Goal: Transaction & Acquisition: Purchase product/service

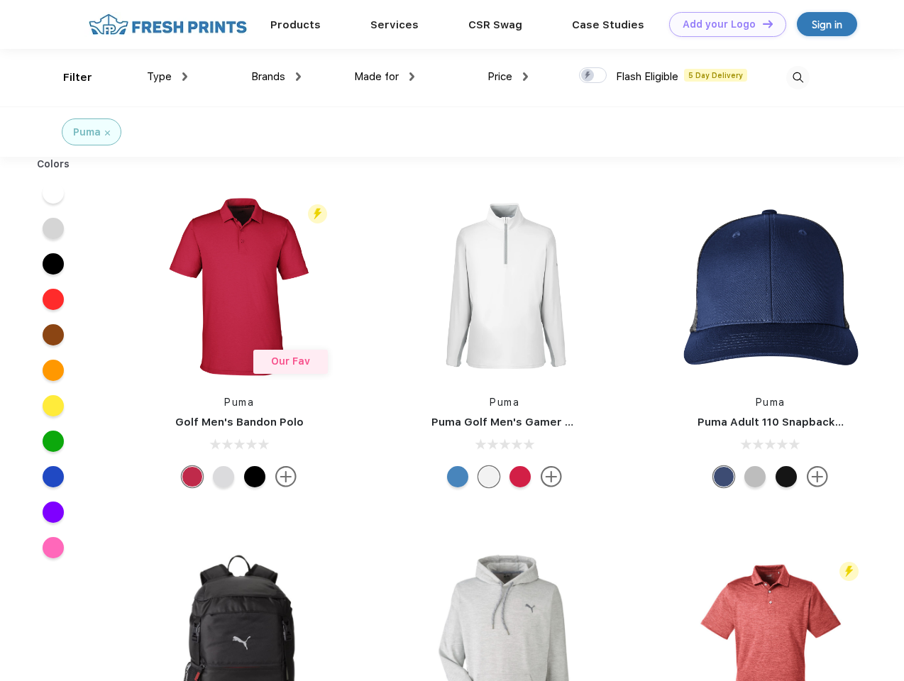
click at [723, 24] on link "Add your Logo Design Tool" at bounding box center [727, 24] width 117 height 25
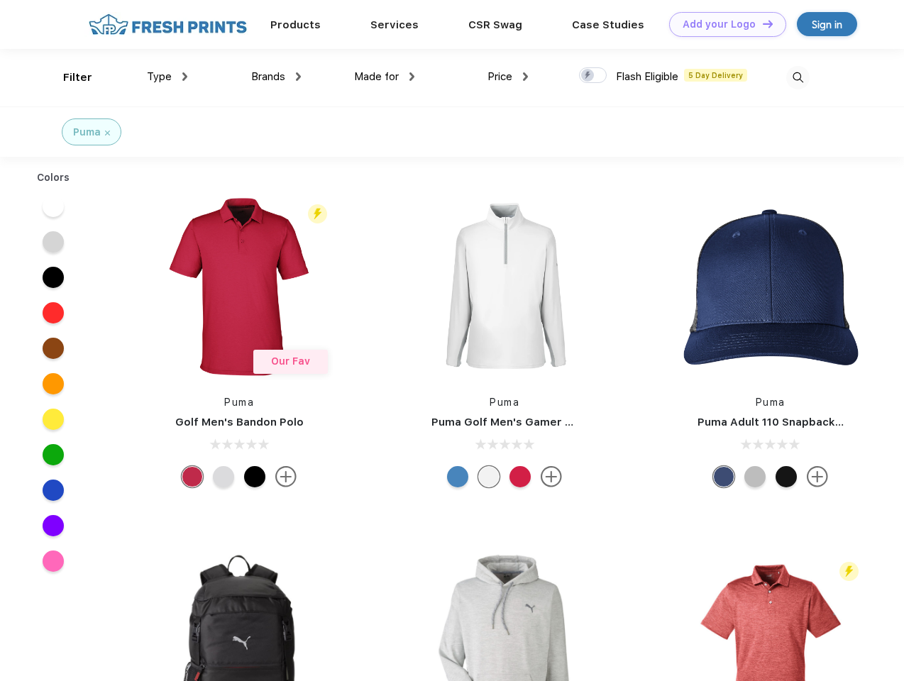
click at [0, 0] on div "Design Tool" at bounding box center [0, 0] width 0 height 0
click at [762, 23] on link "Add your Logo Design Tool" at bounding box center [727, 24] width 117 height 25
click at [68, 77] on div "Filter" at bounding box center [77, 78] width 29 height 16
click at [168, 77] on span "Type" at bounding box center [159, 76] width 25 height 13
click at [276, 77] on span "Brands" at bounding box center [268, 76] width 34 height 13
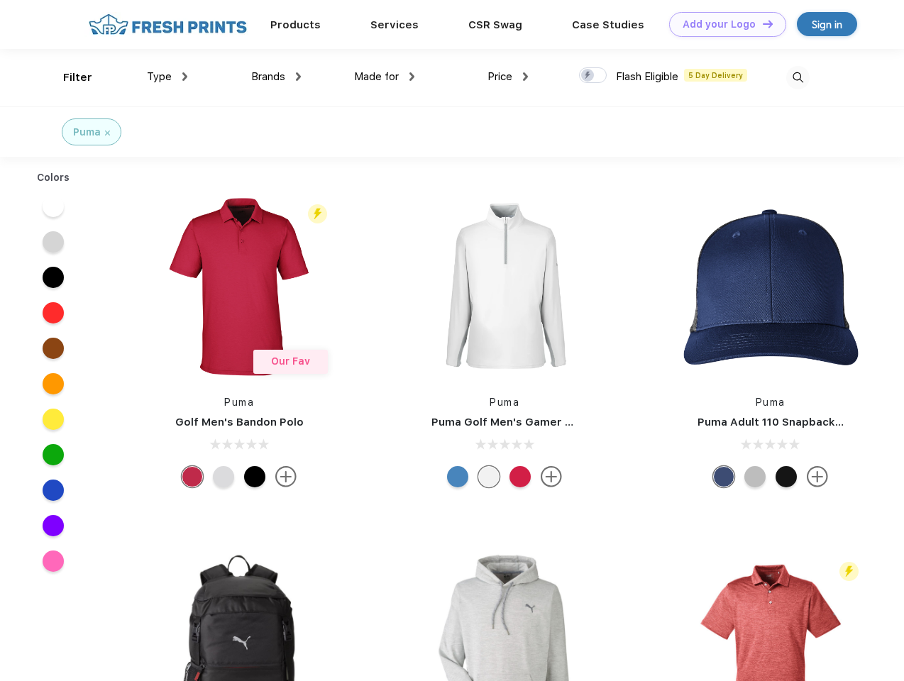
click at [385, 77] on span "Made for" at bounding box center [376, 76] width 45 height 13
click at [508, 77] on span "Price" at bounding box center [500, 76] width 25 height 13
click at [593, 76] on div at bounding box center [593, 75] width 28 height 16
click at [588, 76] on input "checkbox" at bounding box center [583, 71] width 9 height 9
click at [798, 77] on img at bounding box center [797, 77] width 23 height 23
